Goal: Find specific page/section: Find specific page/section

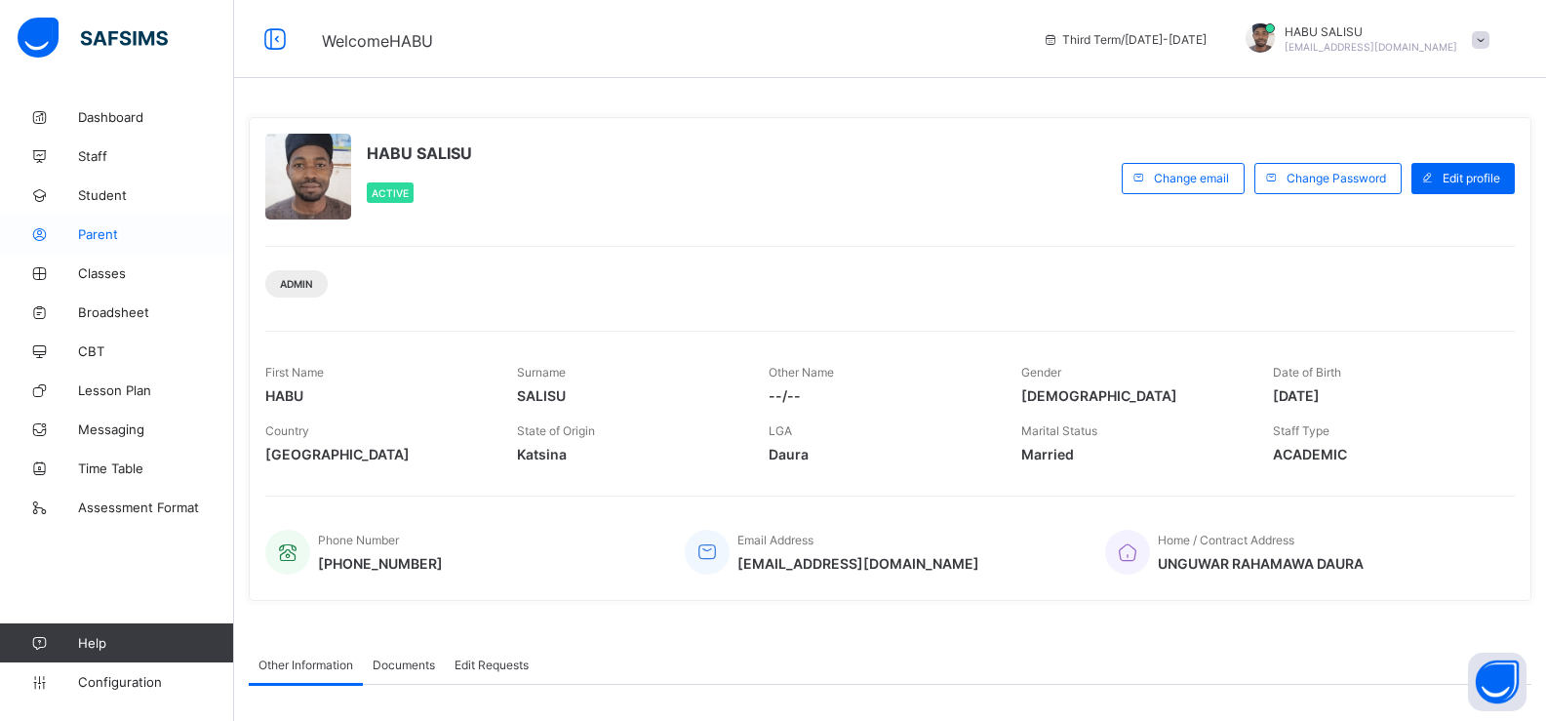
click at [117, 243] on link "Parent" at bounding box center [117, 234] width 234 height 39
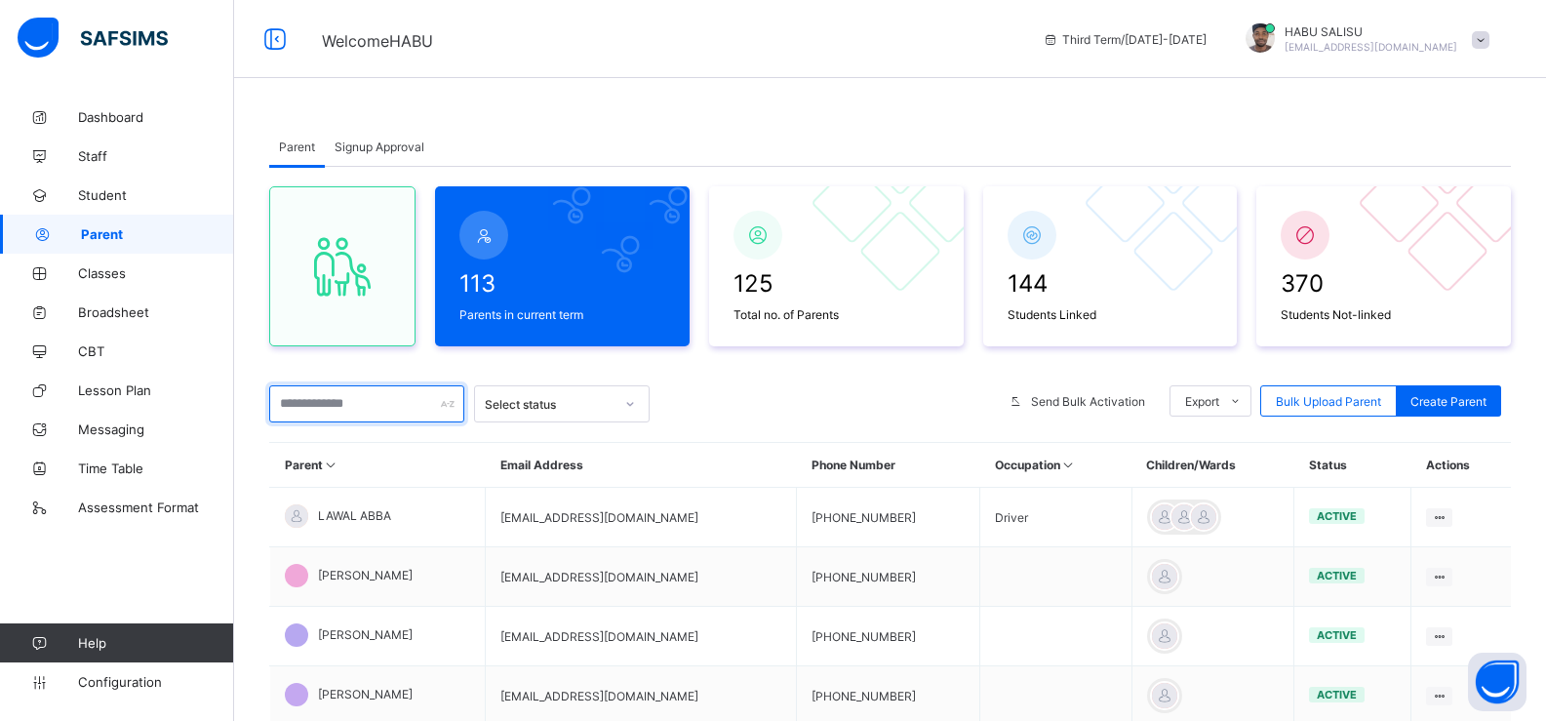
click at [346, 401] on input "text" at bounding box center [366, 403] width 195 height 37
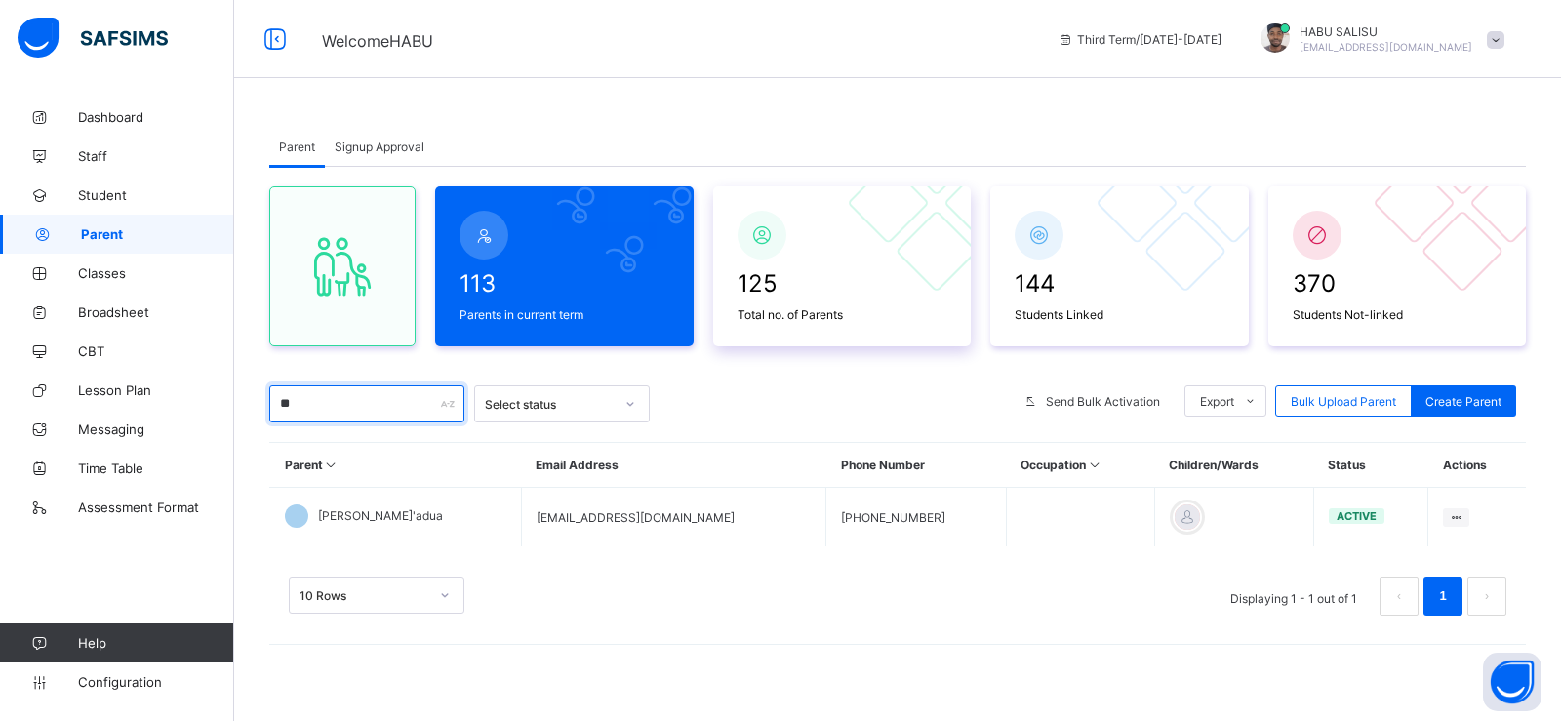
type input "*"
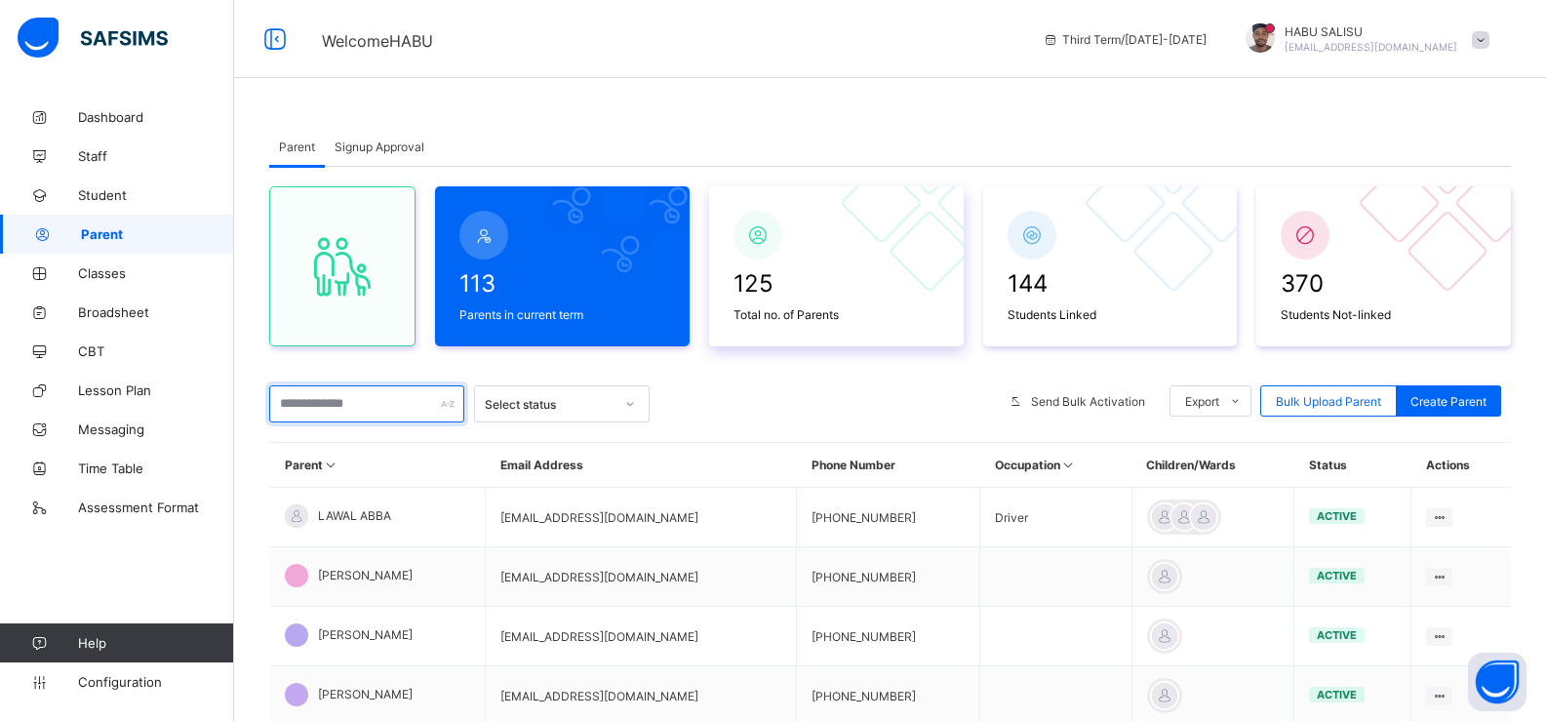
type input "*"
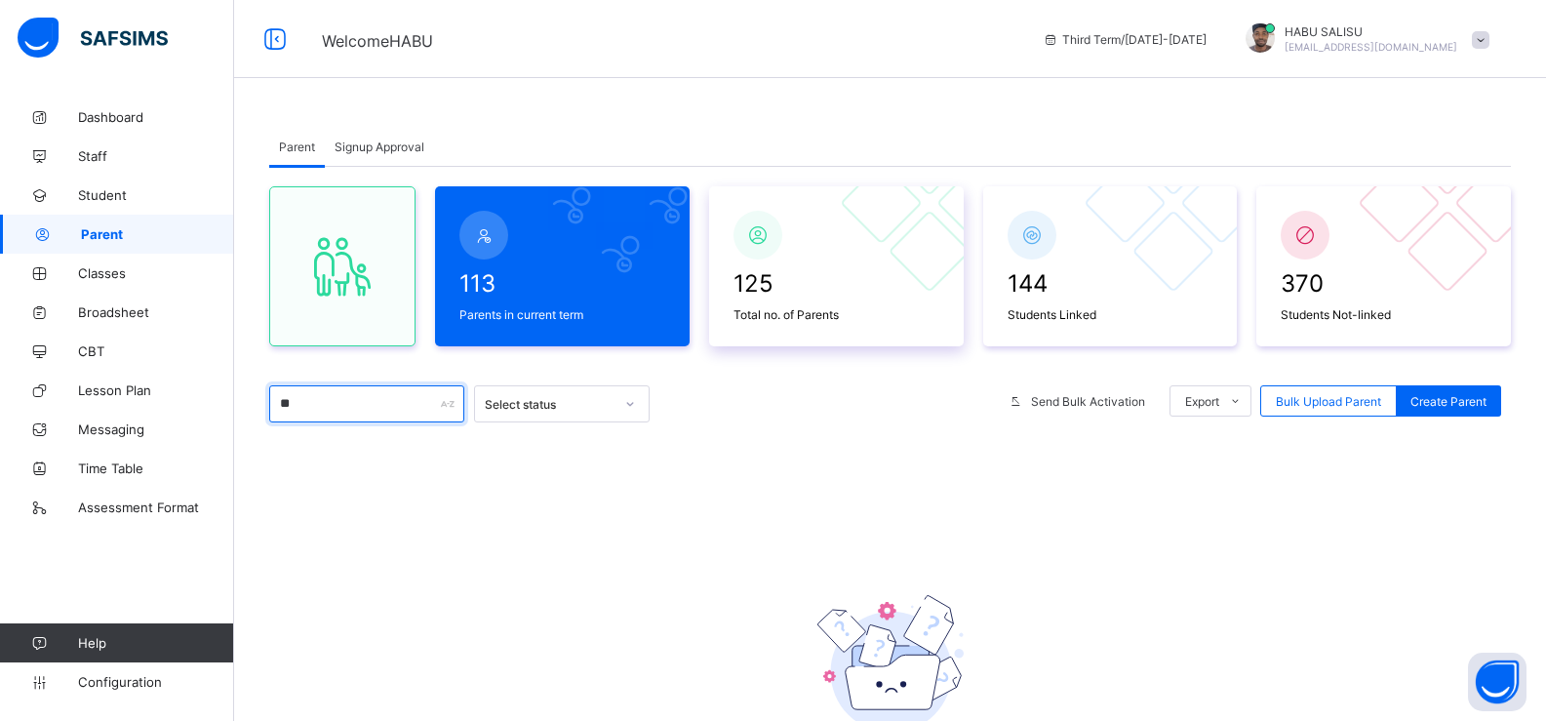
type input "*"
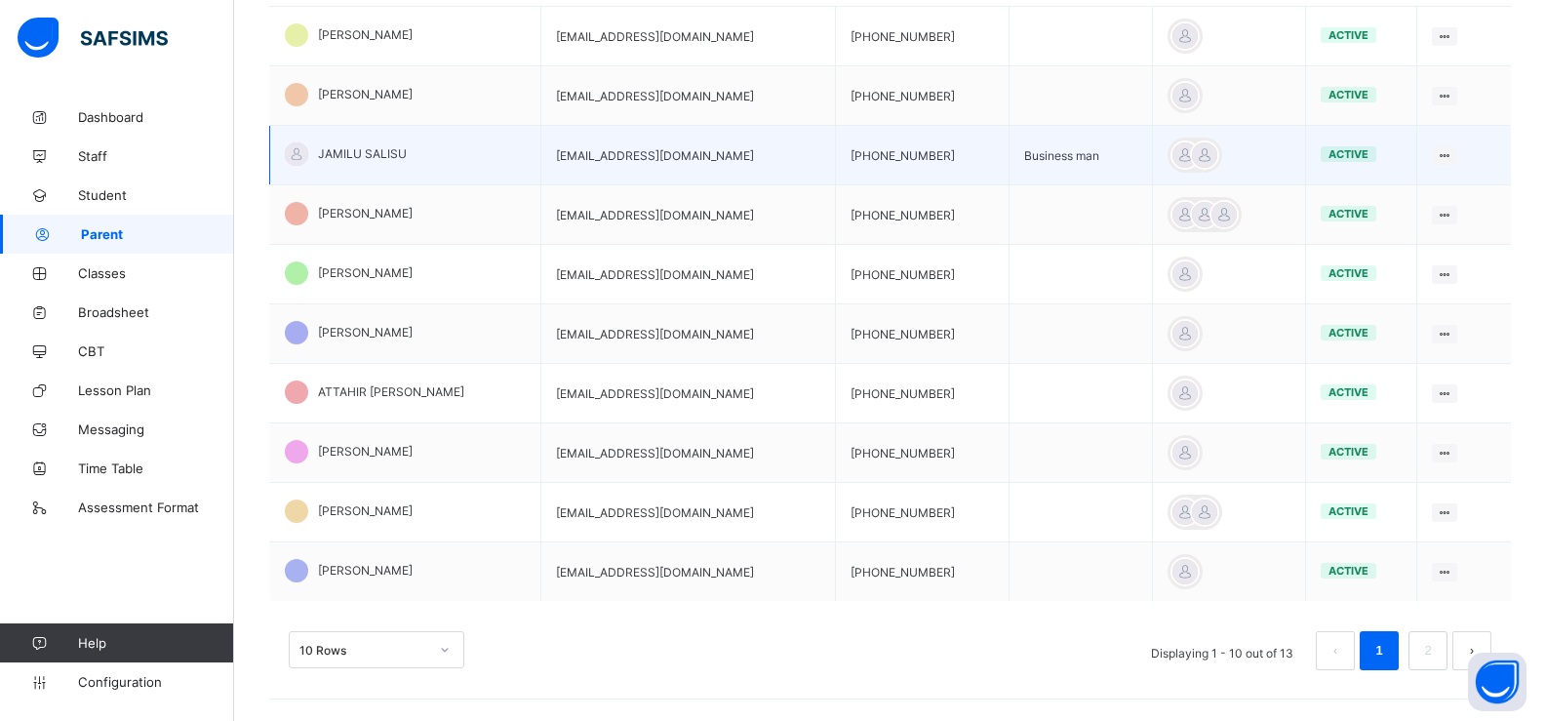
scroll to position [499, 0]
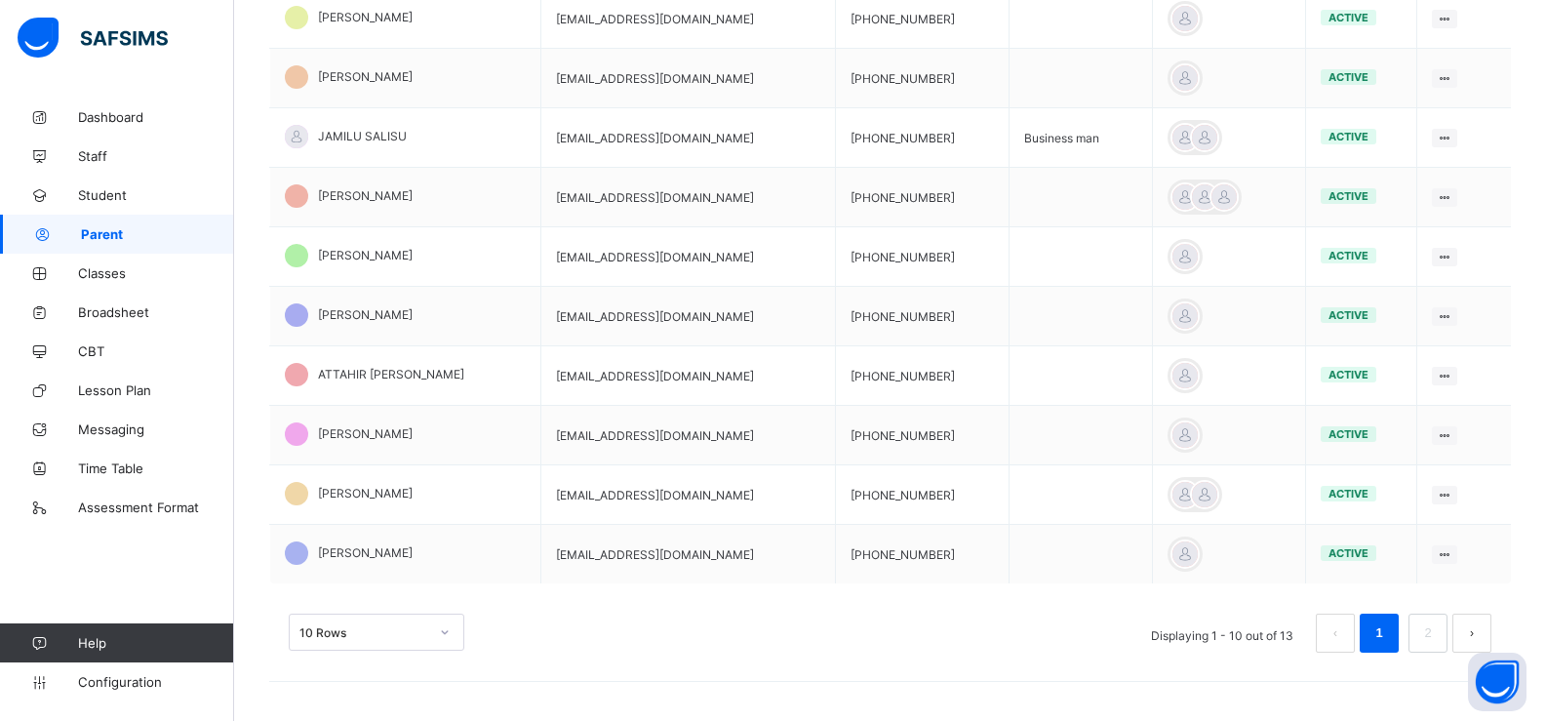
type input "******"
click at [1490, 632] on button "next page" at bounding box center [1472, 633] width 39 height 39
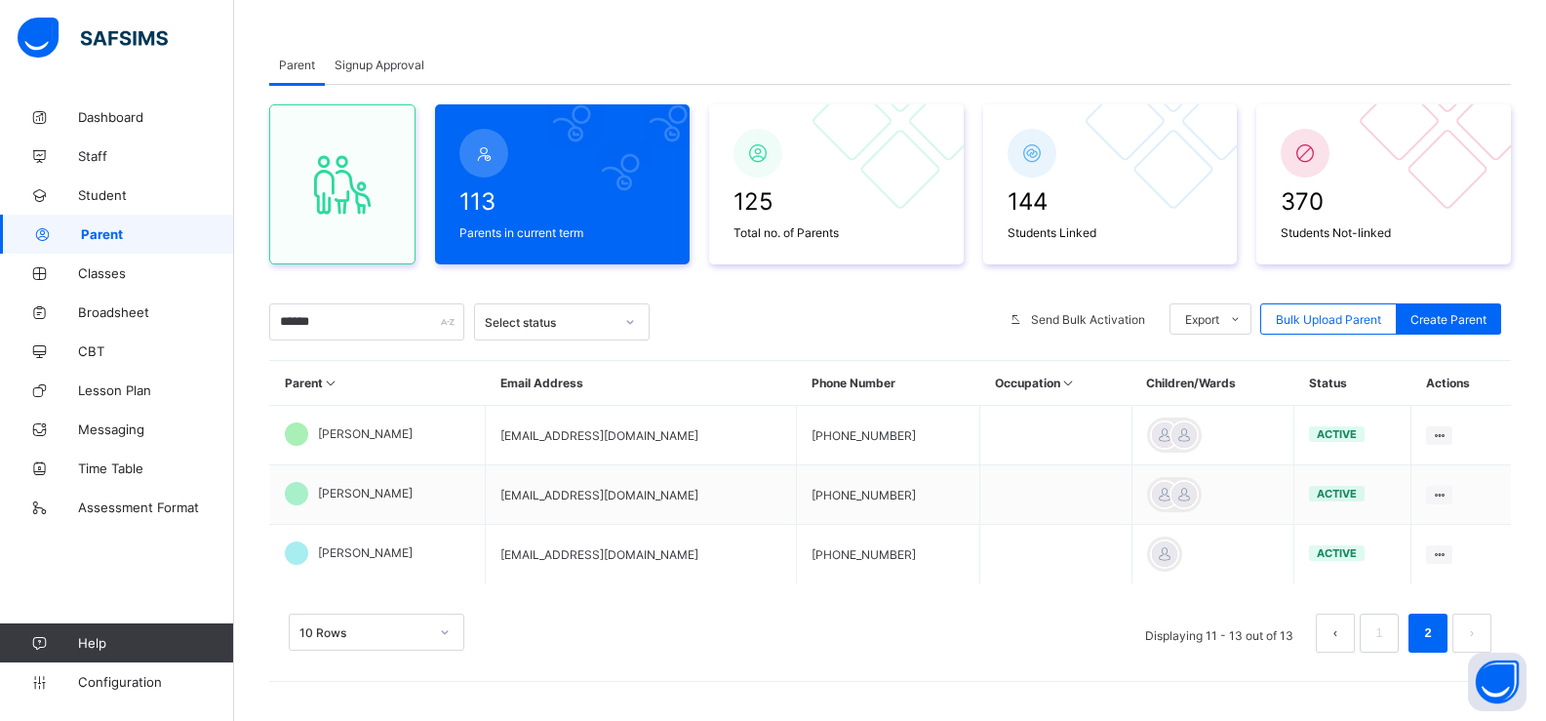
scroll to position [82, 0]
